Goal: Information Seeking & Learning: Learn about a topic

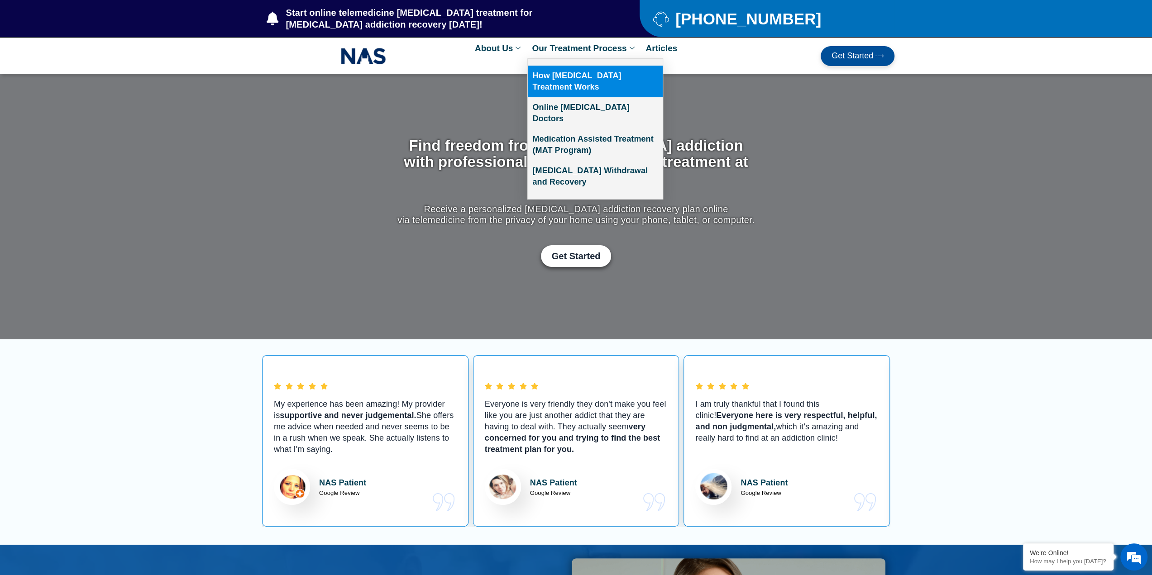
click at [574, 70] on link "How [MEDICAL_DATA] Treatment Works" at bounding box center [595, 82] width 135 height 32
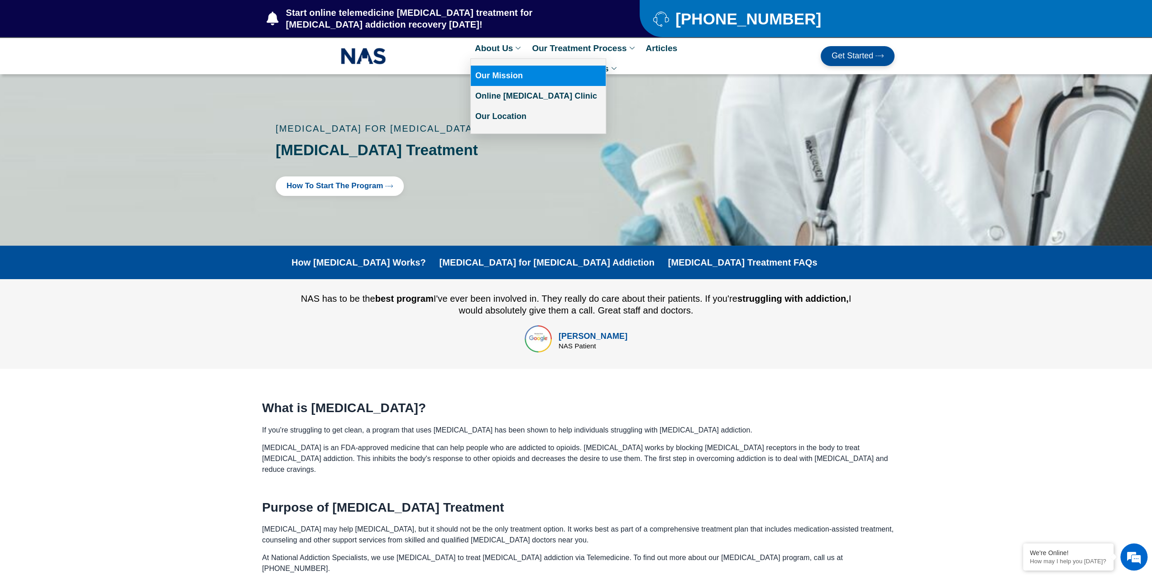
click at [511, 79] on link "Our Mission" at bounding box center [538, 76] width 135 height 20
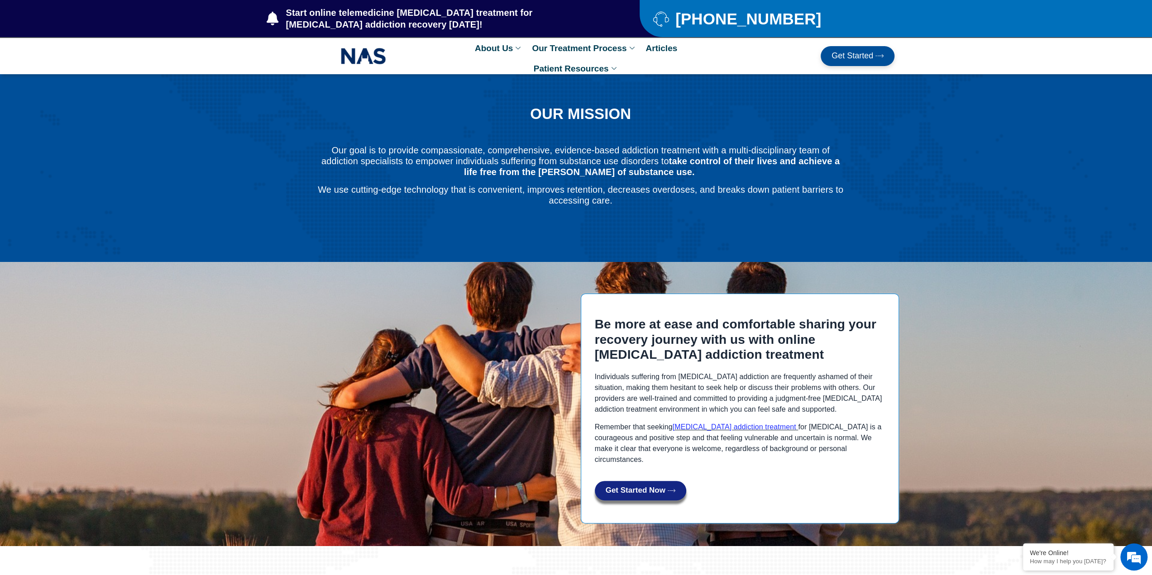
click at [937, 361] on section "Be more at ease and comfortable sharing your recovery journey with us with onli…" at bounding box center [576, 404] width 1152 height 284
